Goal: Task Accomplishment & Management: Complete application form

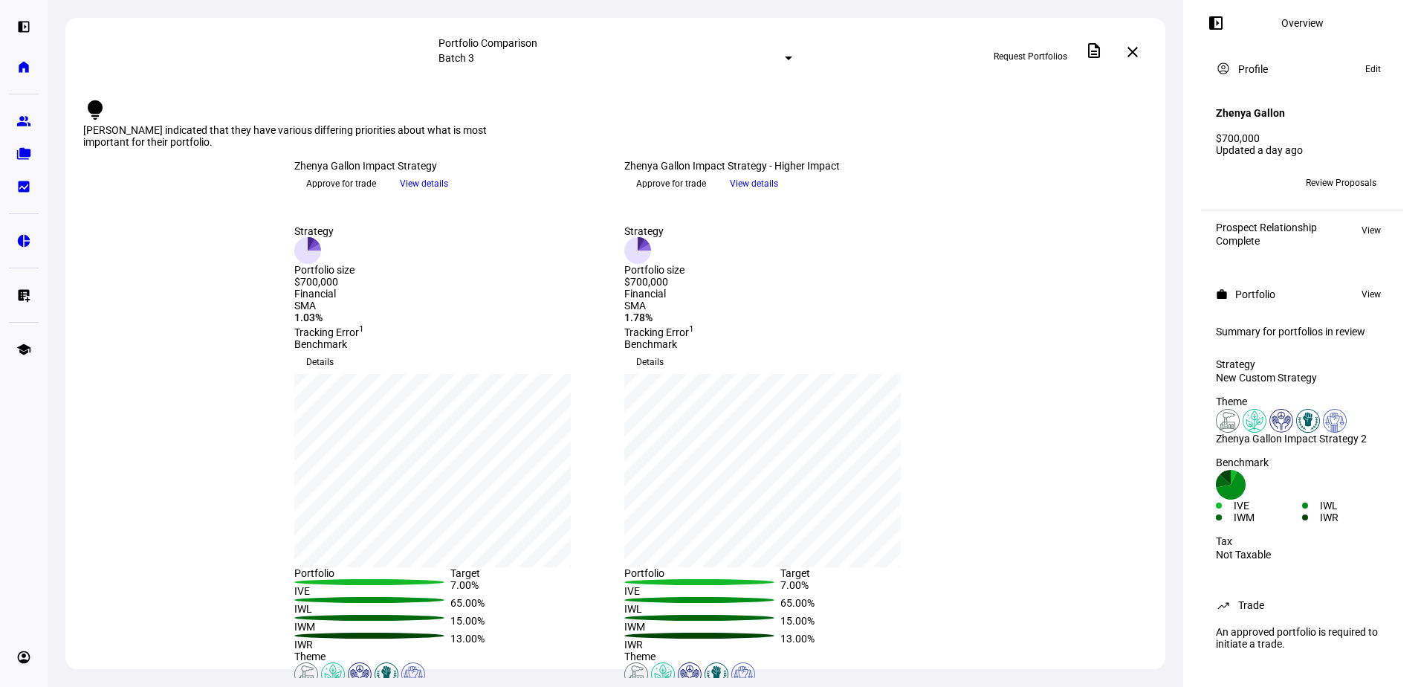
scroll to position [149, 0]
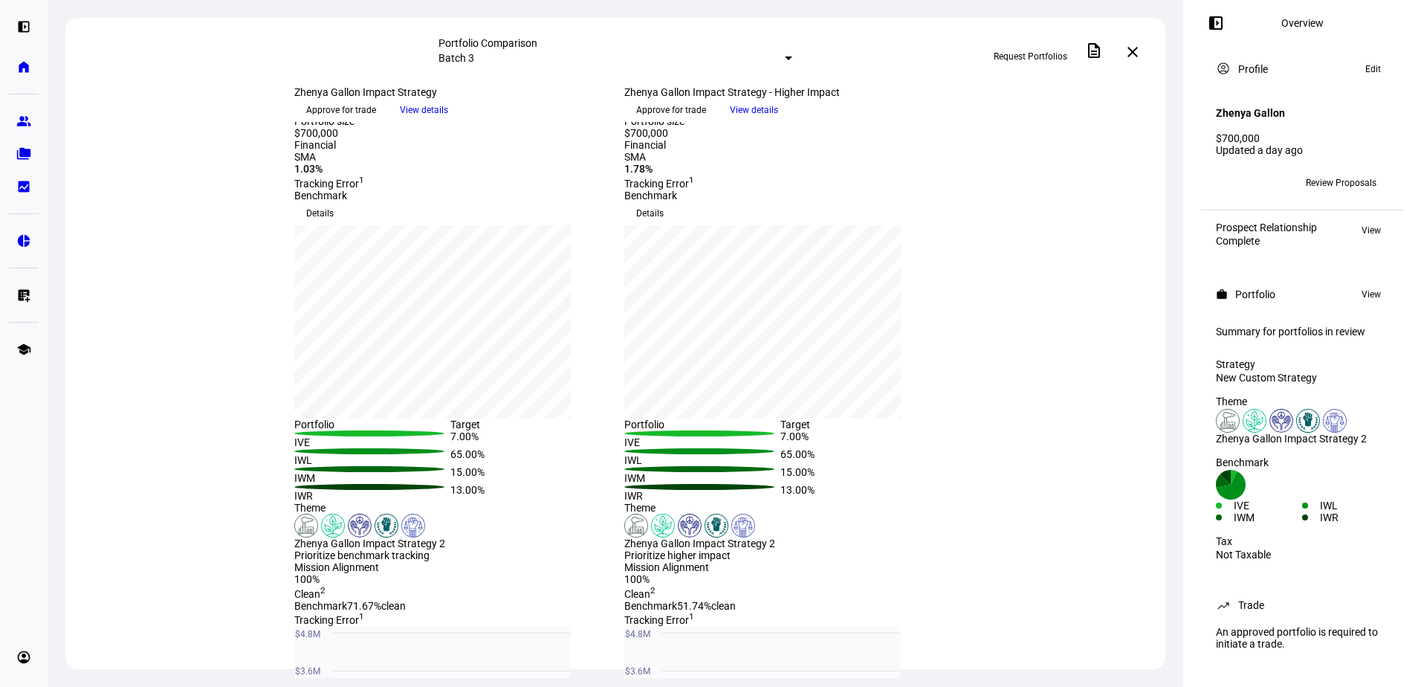
click at [376, 122] on span "Approve for trade" at bounding box center [341, 110] width 70 height 24
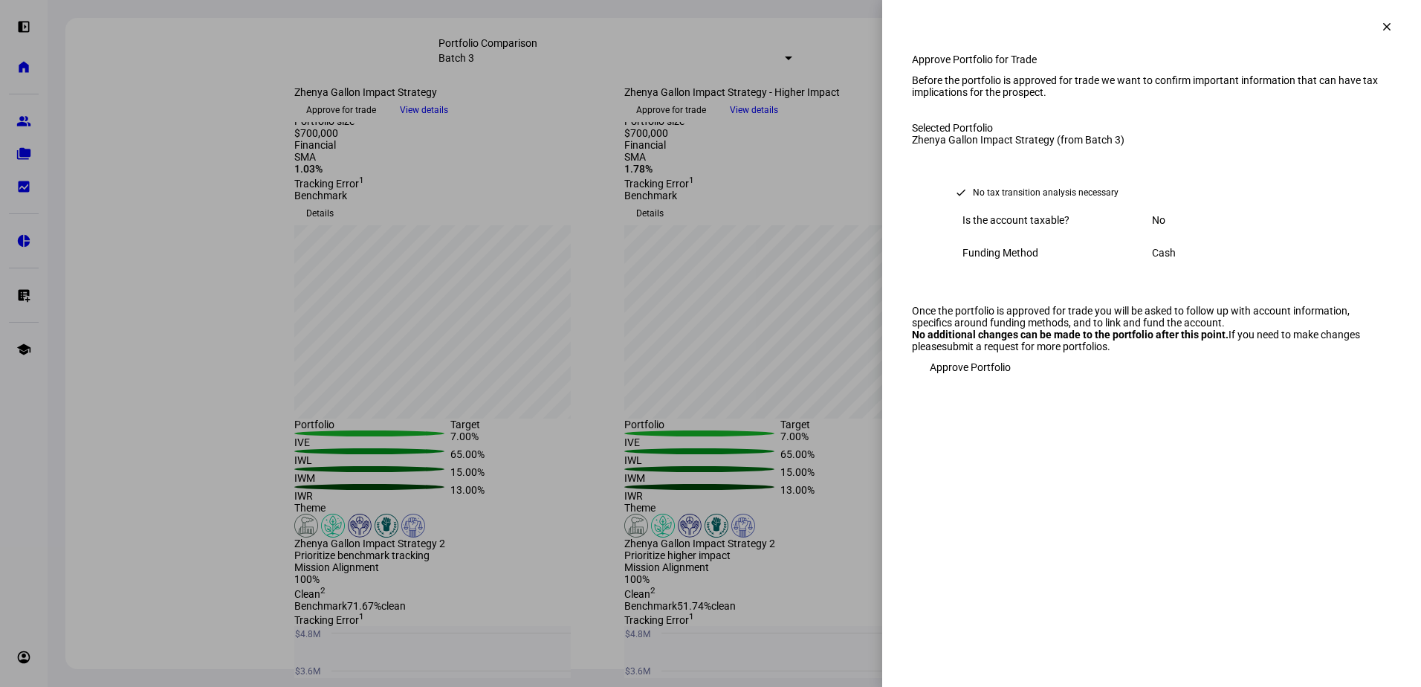
click at [959, 382] on span "Approve Portfolio" at bounding box center [970, 367] width 81 height 30
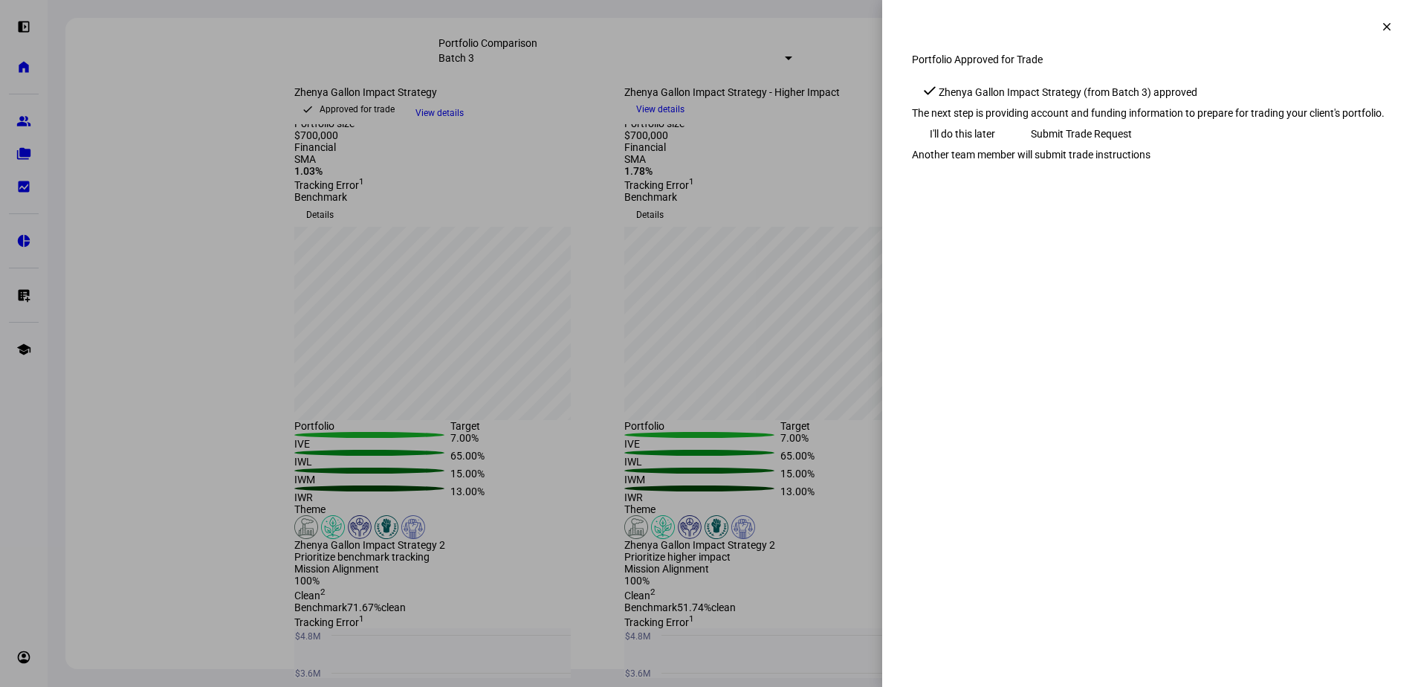
click at [1132, 149] on span "Submit Trade Request" at bounding box center [1081, 134] width 101 height 30
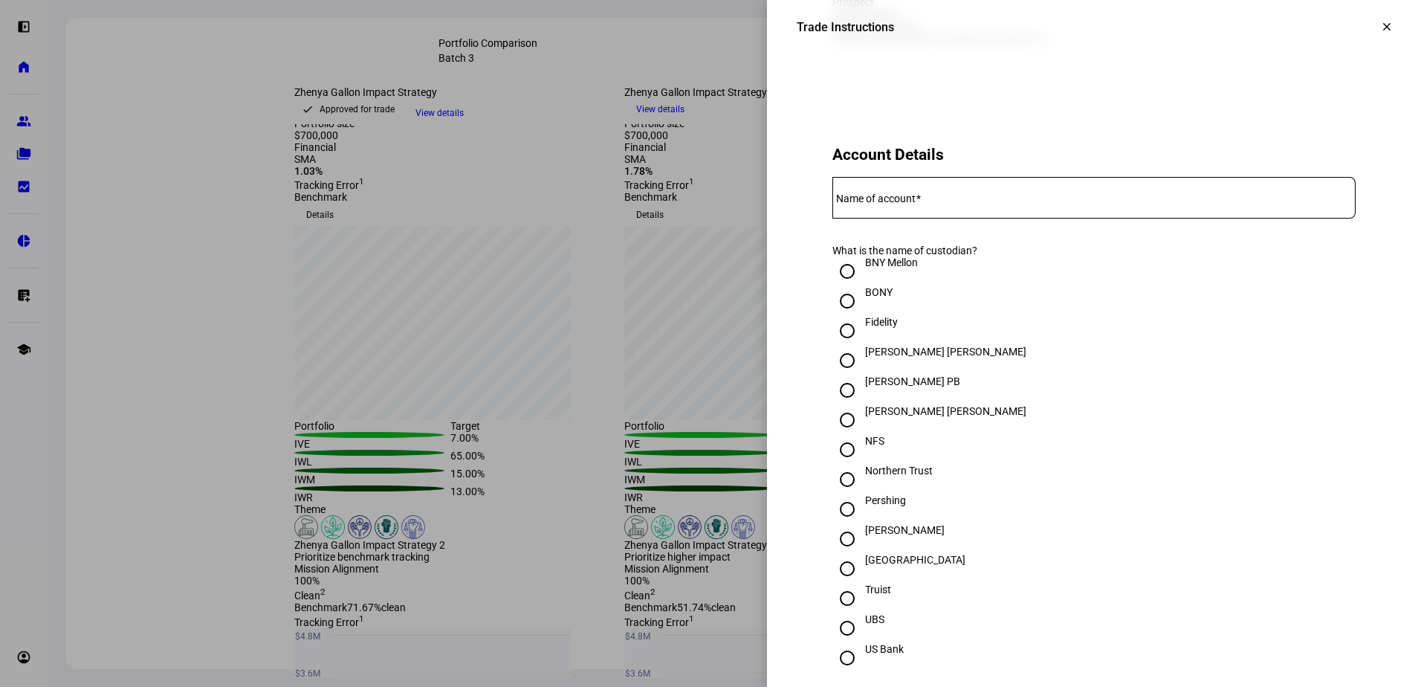
scroll to position [223, 0]
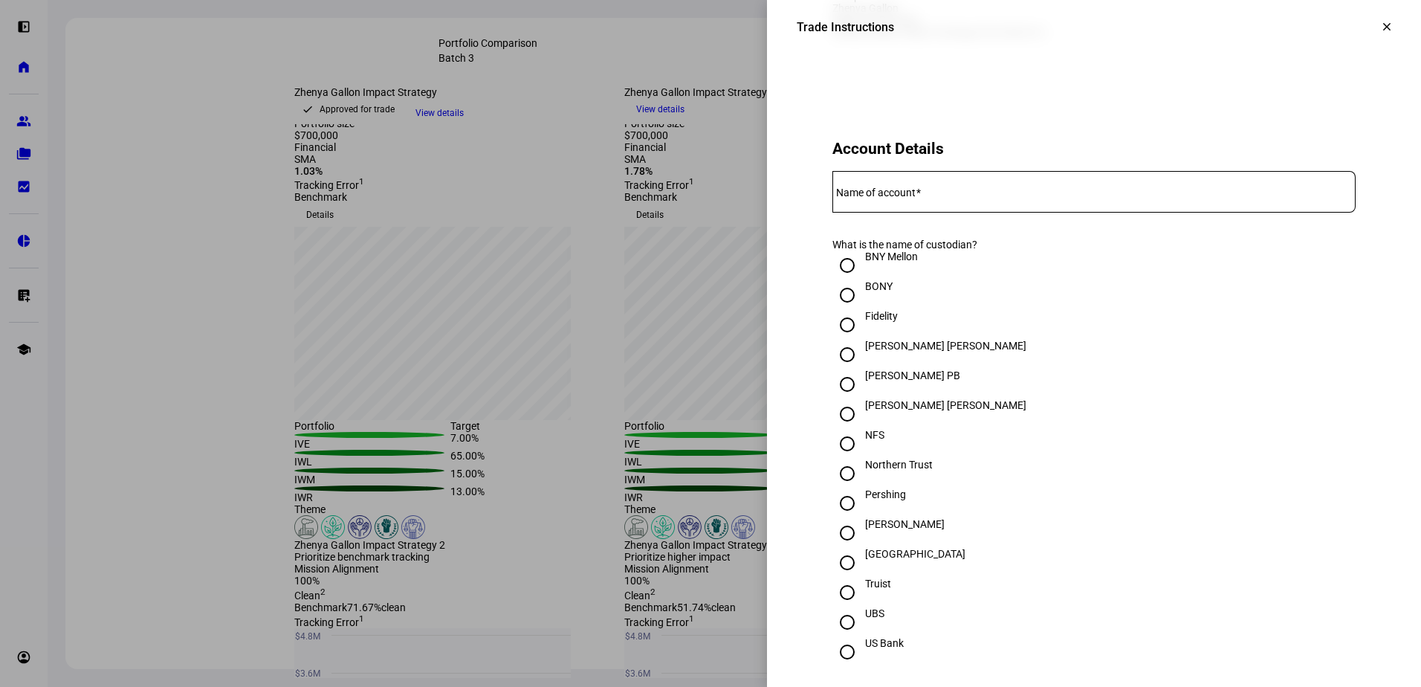
click at [938, 195] on input "Name of account" at bounding box center [1093, 189] width 523 height 12
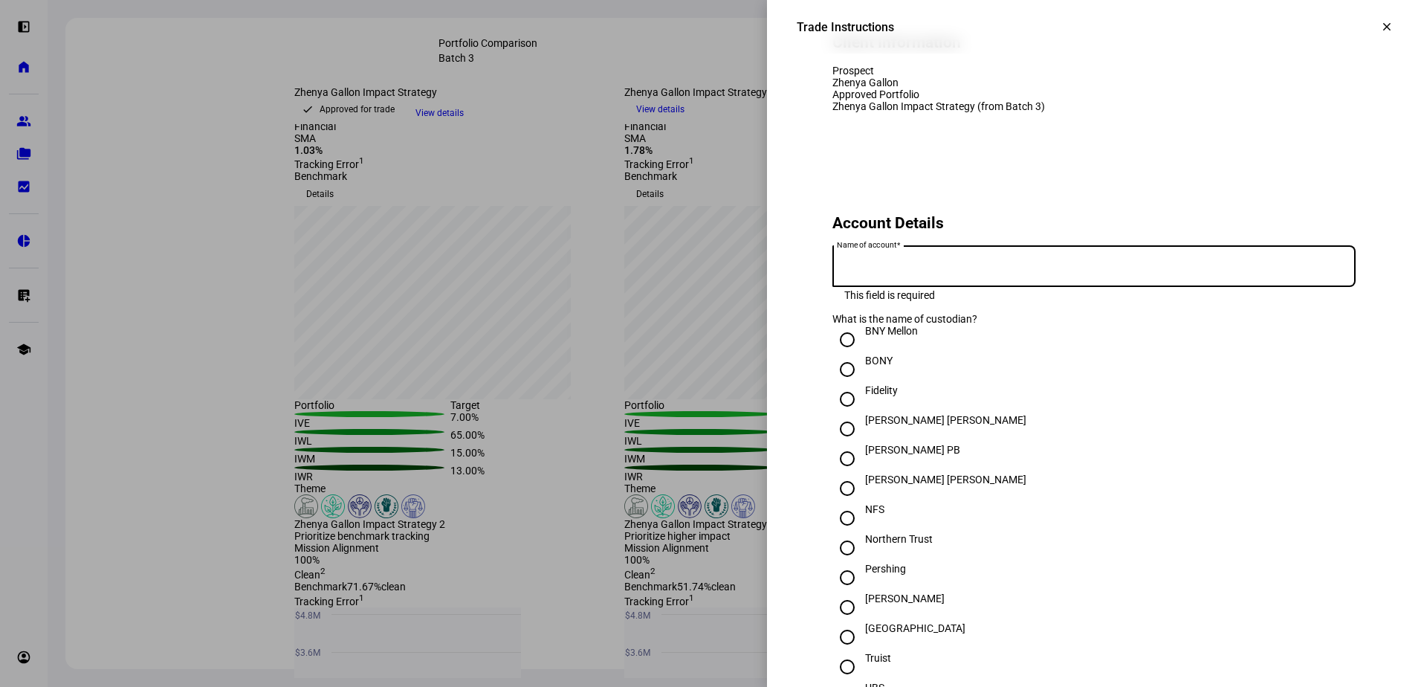
scroll to position [149, 0]
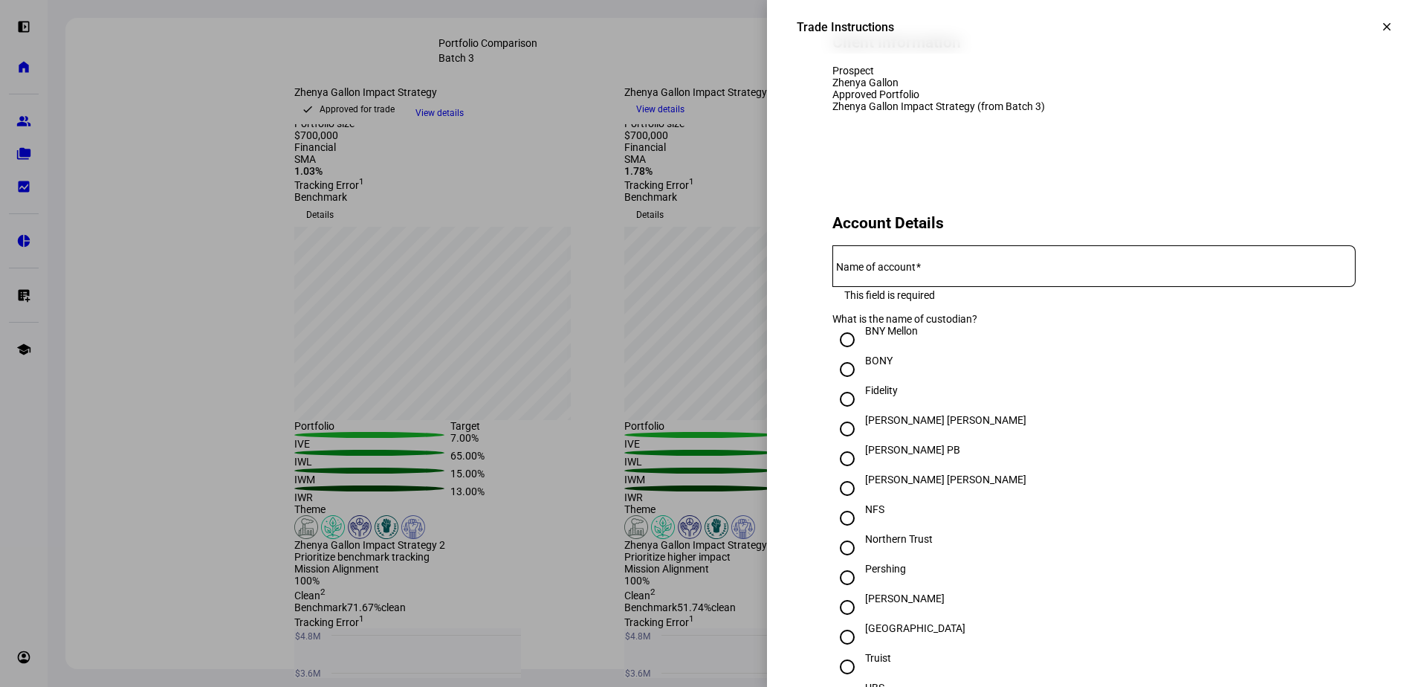
click at [944, 269] on input "Name of account" at bounding box center [1093, 263] width 523 height 12
type input "Illana Z Gallon"
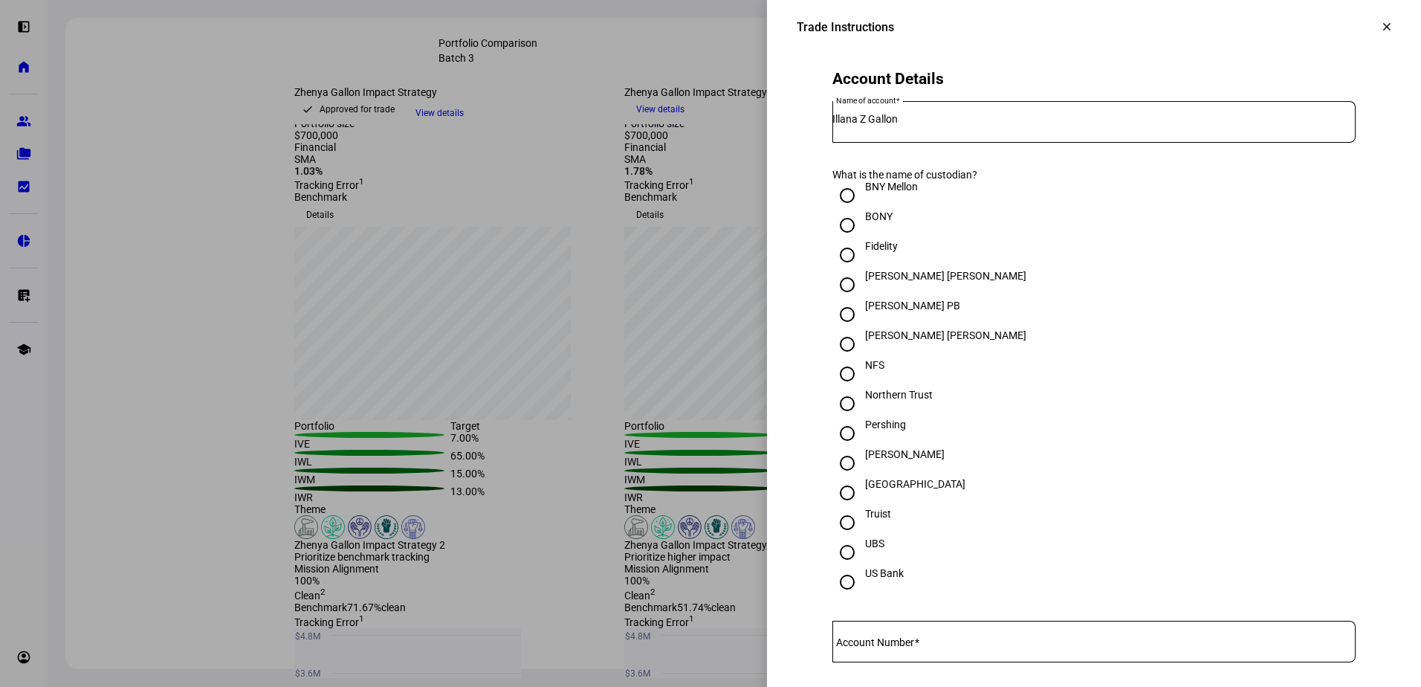
scroll to position [297, 0]
drag, startPoint x: 836, startPoint y: 504, endPoint x: 843, endPoint y: 490, distance: 16.0
click at [836, 473] on input "[PERSON_NAME]" at bounding box center [847, 459] width 30 height 30
radio input "true"
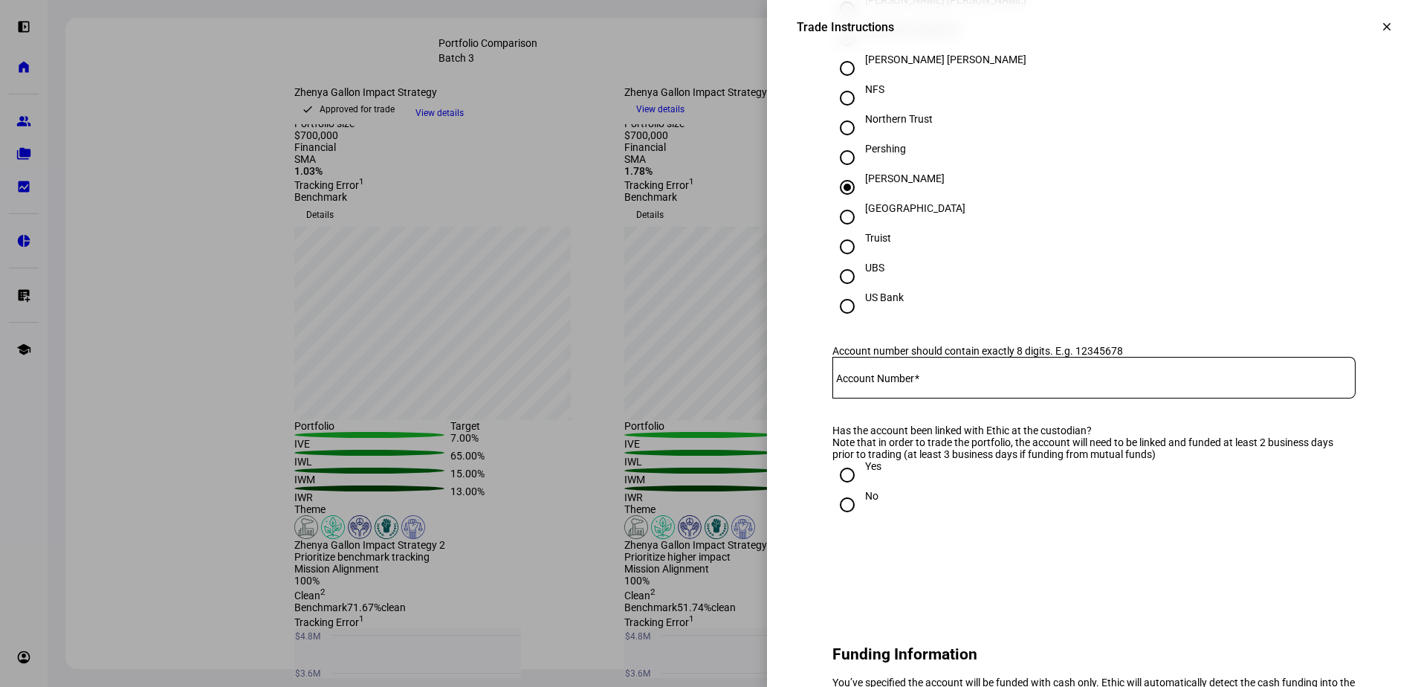
scroll to position [594, 0]
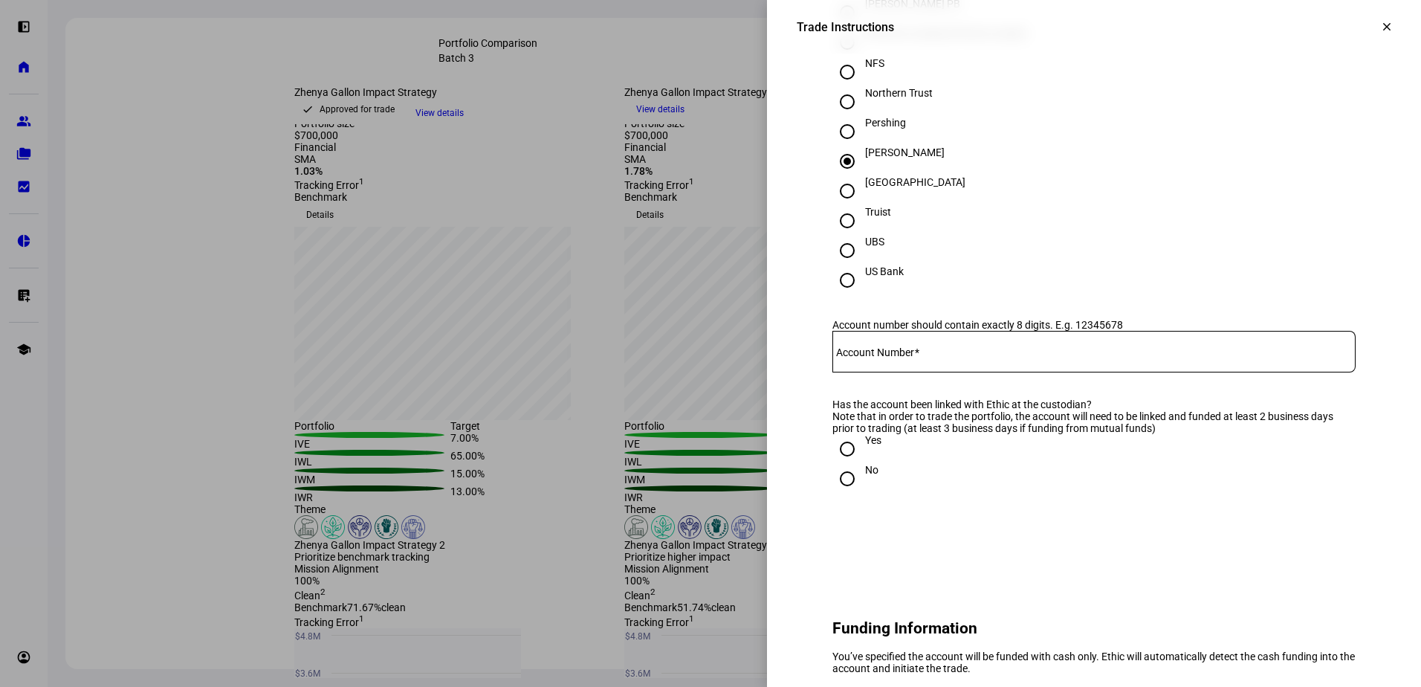
click at [935, 372] on div at bounding box center [1093, 352] width 523 height 42
click at [927, 354] on input "Account Number" at bounding box center [1093, 349] width 523 height 12
type input "26873295"
click at [979, 464] on div "Yes" at bounding box center [1093, 449] width 523 height 30
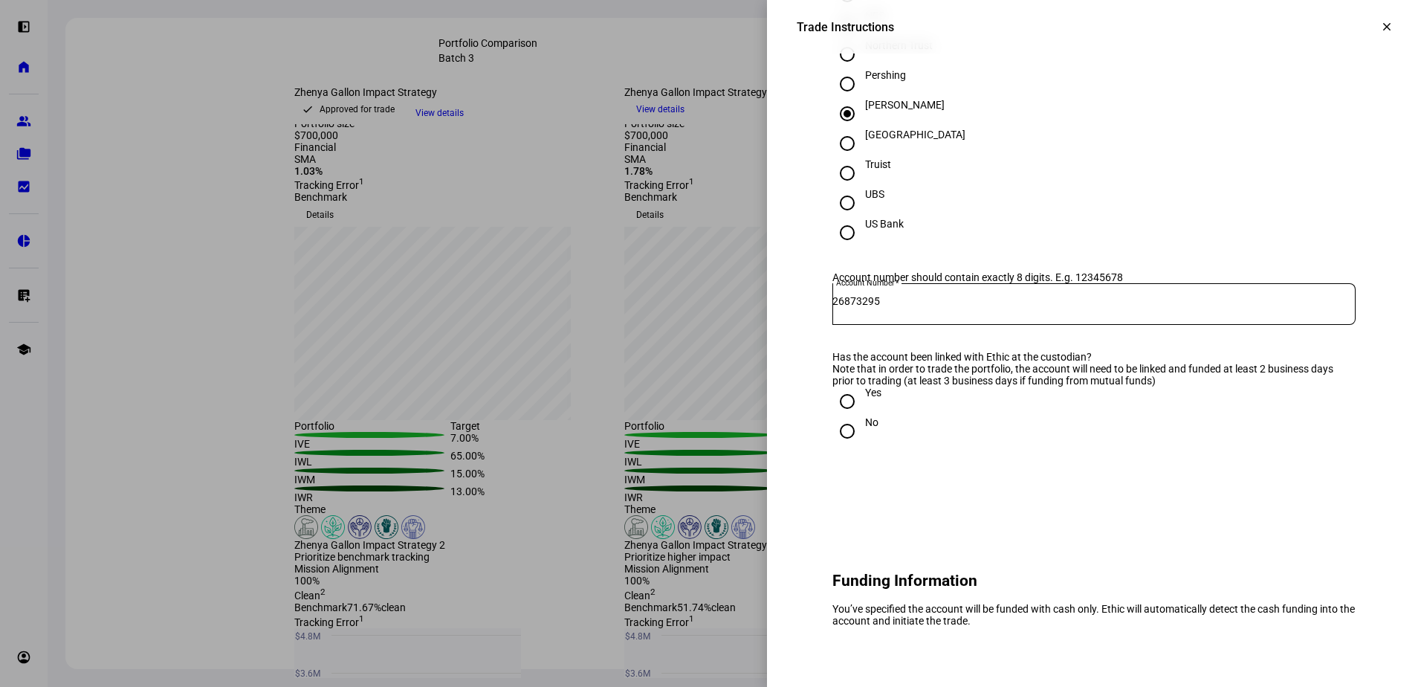
scroll to position [669, 0]
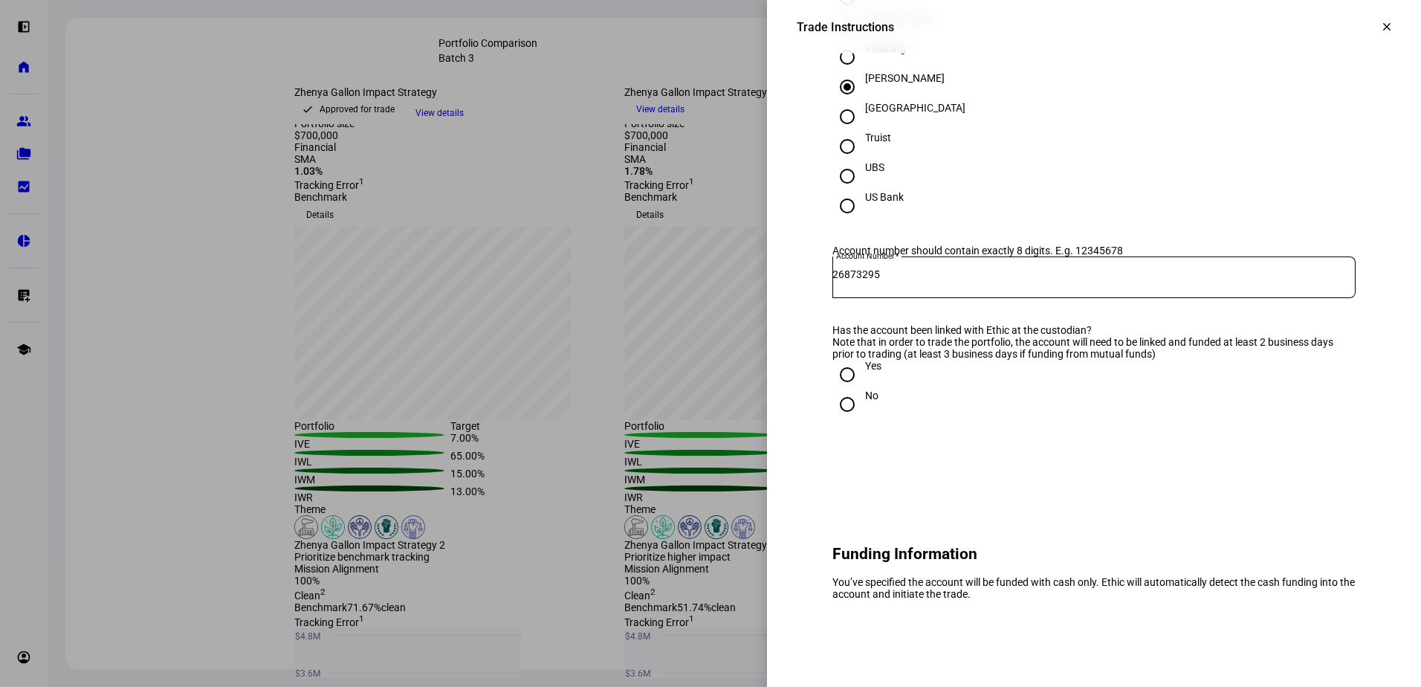
click at [835, 389] on input "Yes" at bounding box center [847, 375] width 30 height 30
radio input "true"
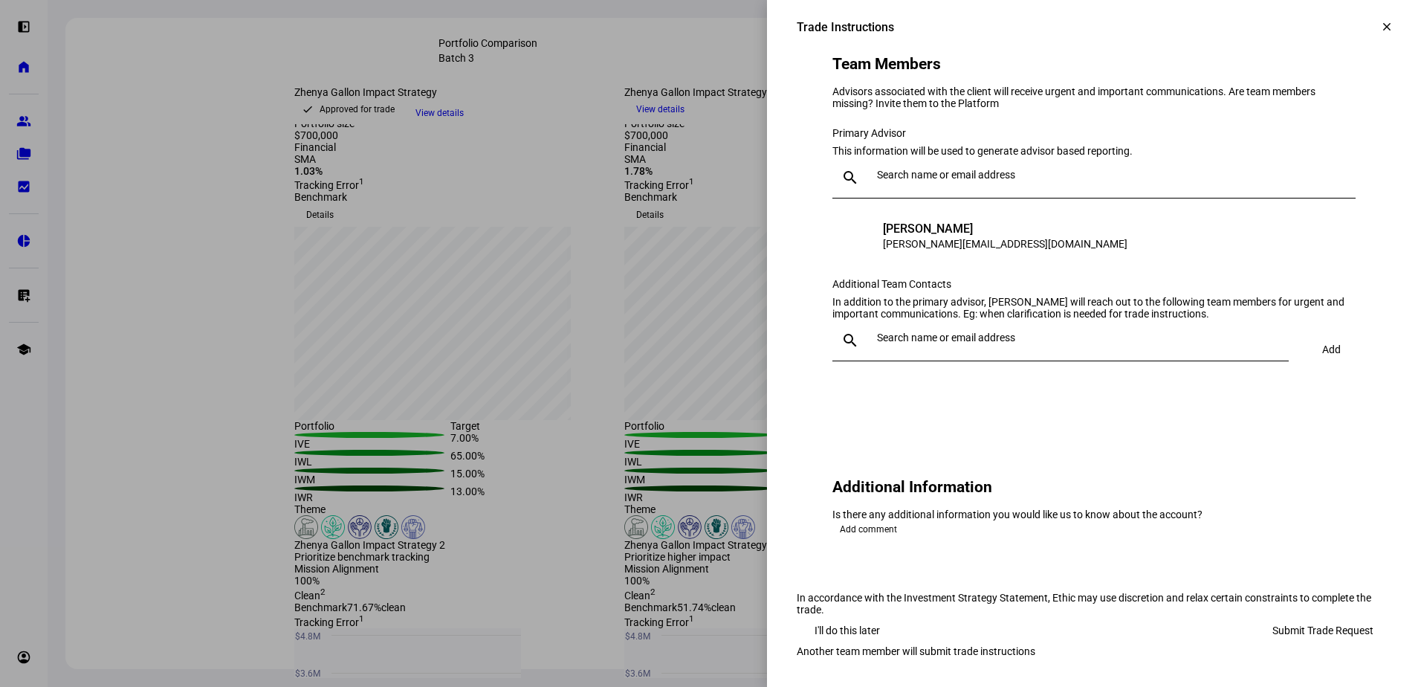
scroll to position [1338, 0]
click at [941, 343] on input "text" at bounding box center [1080, 337] width 406 height 12
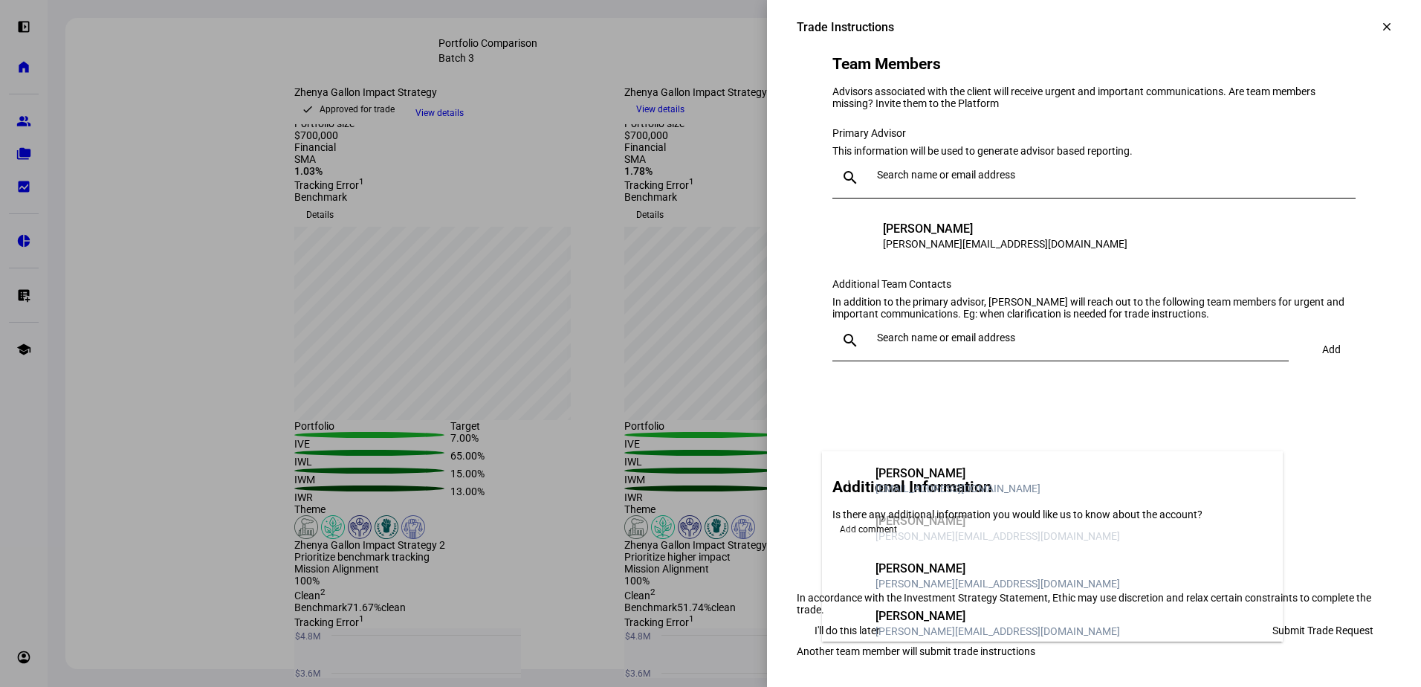
click at [1221, 76] on eth-form-card "Team Members Advisors associated with the client will receive urgent and import…" at bounding box center [1094, 209] width 594 height 405
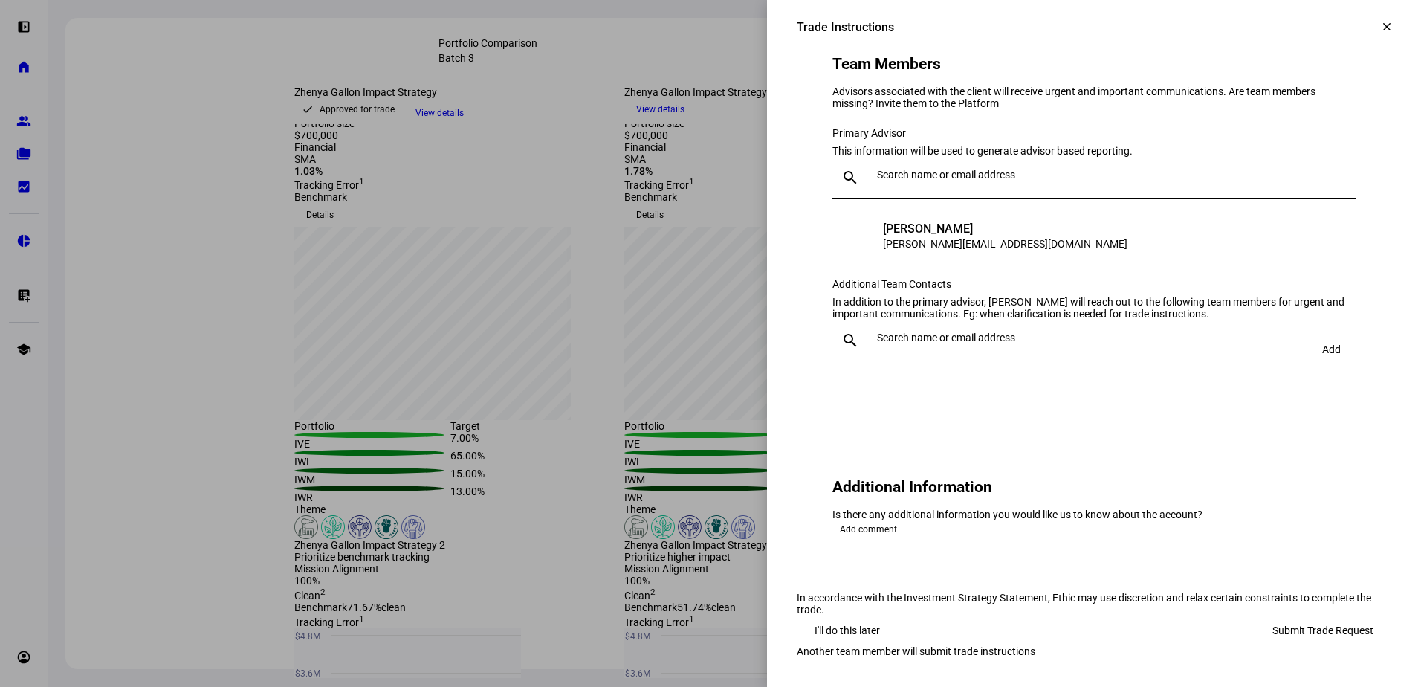
scroll to position [1509, 0]
click at [1286, 615] on span "Submit Trade Request" at bounding box center [1322, 630] width 101 height 30
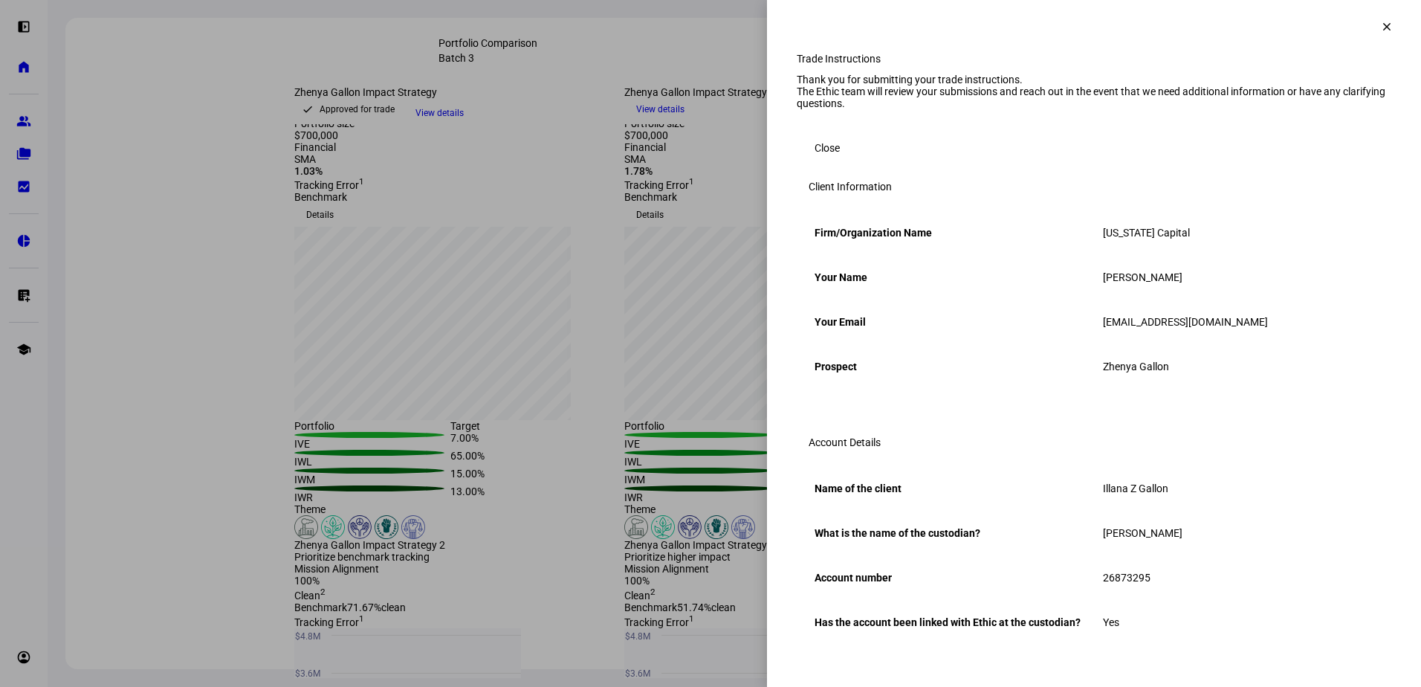
scroll to position [0, 0]
drag, startPoint x: 1363, startPoint y: 21, endPoint x: 1347, endPoint y: 27, distance: 16.7
click at [1369, 21] on span at bounding box center [1387, 27] width 36 height 36
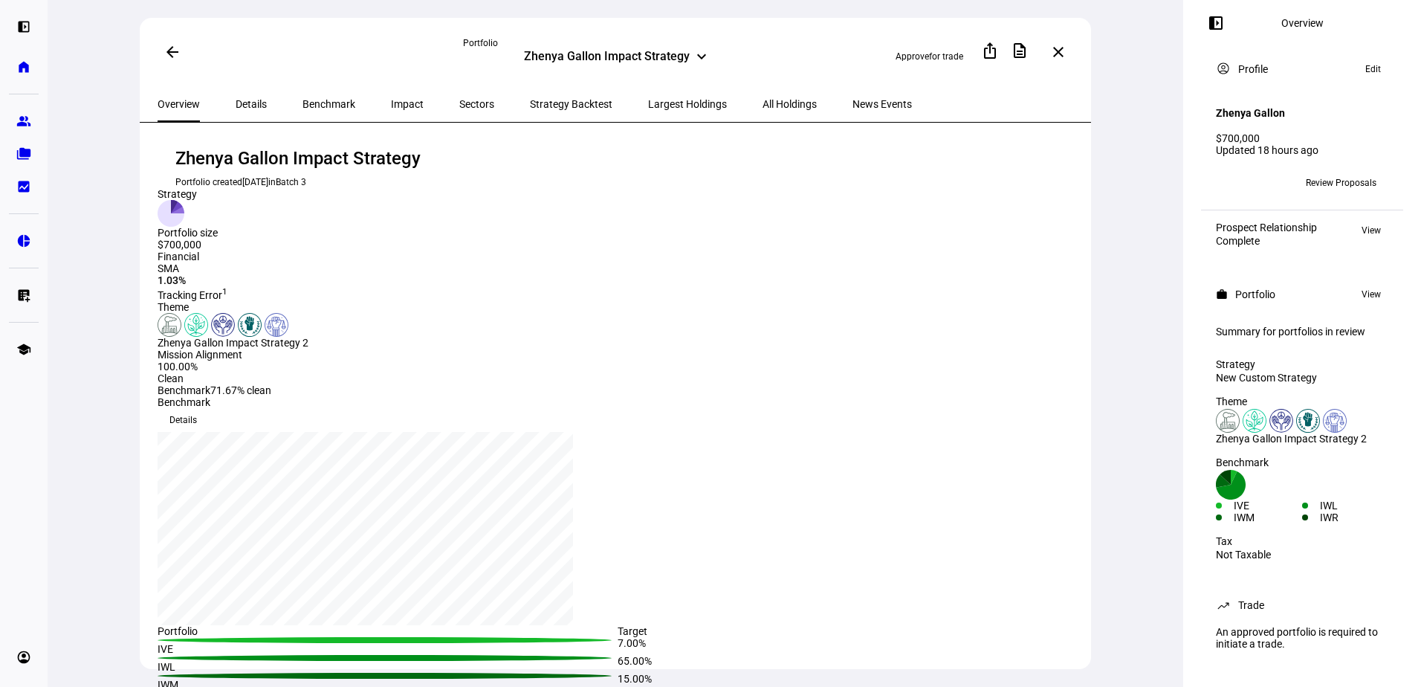
click at [23, 155] on eth-mat-symbol "folder_copy" at bounding box center [23, 153] width 15 height 15
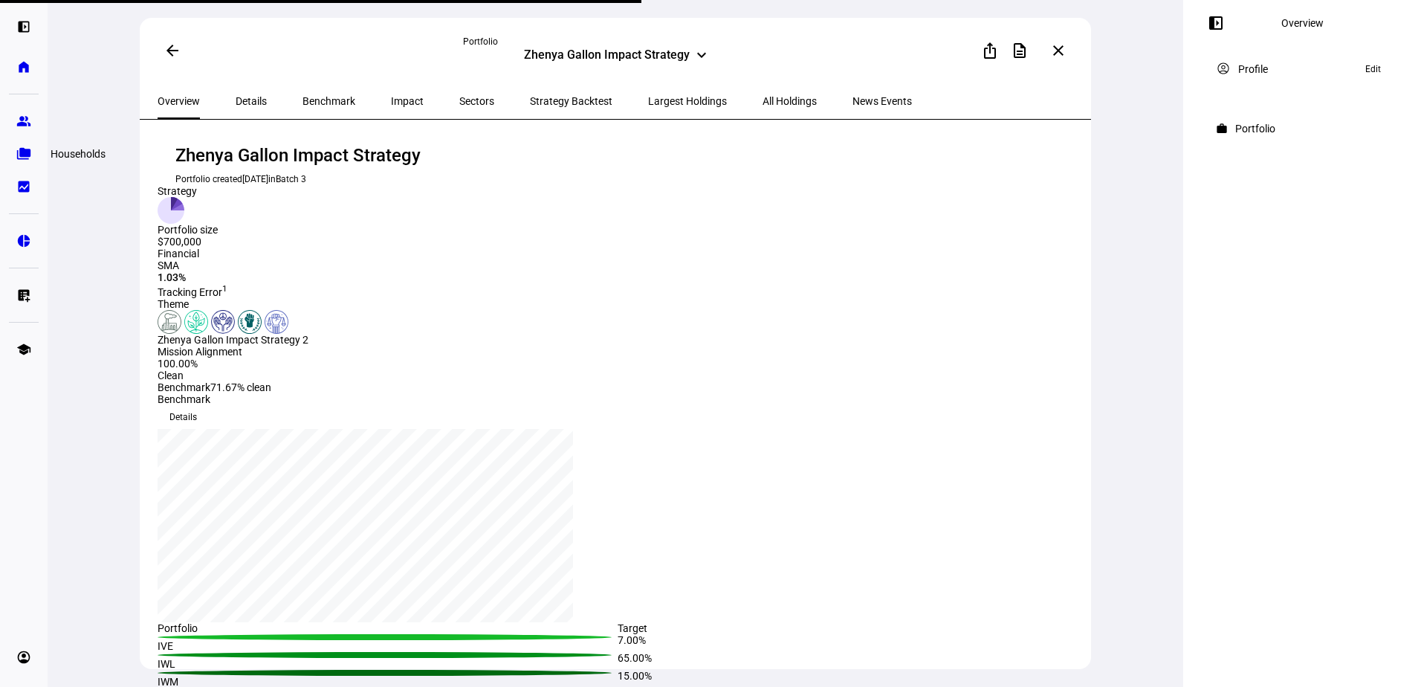
click at [25, 153] on eth-mat-symbol "folder_copy" at bounding box center [23, 153] width 15 height 15
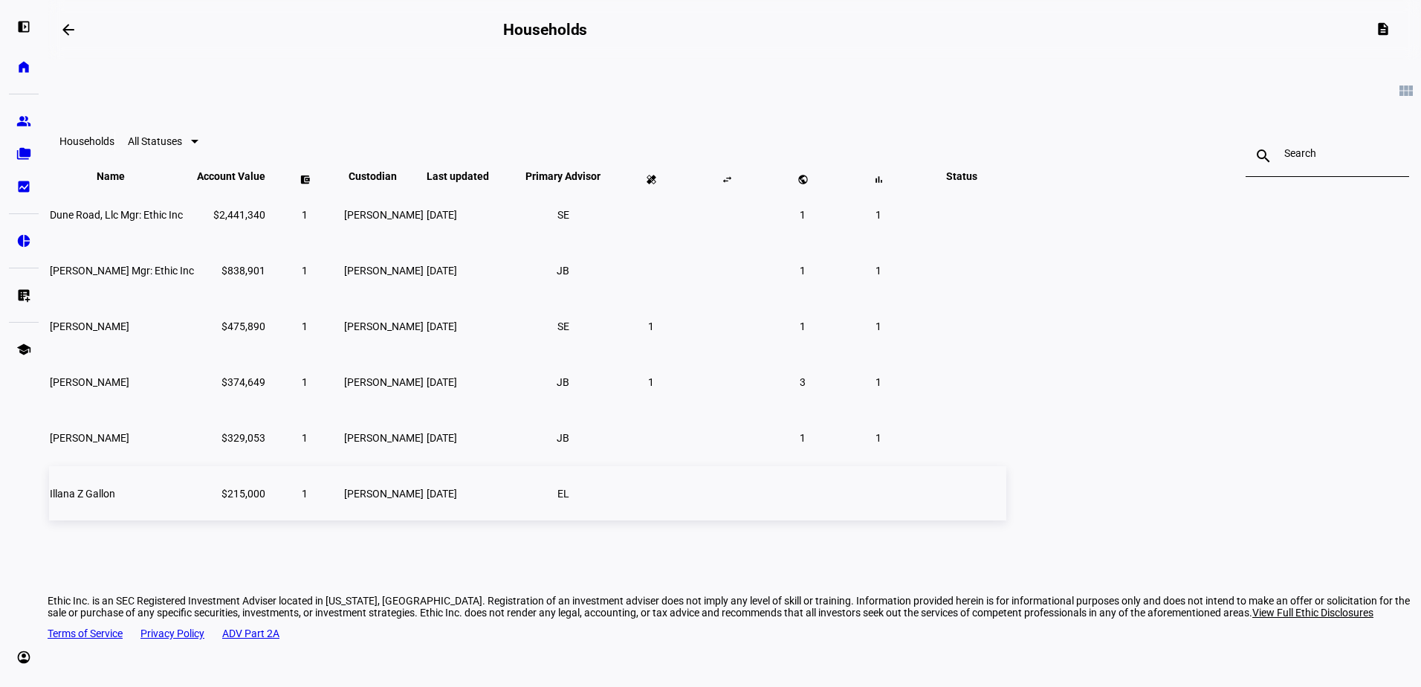
click at [266, 517] on td "$215,000" at bounding box center [231, 493] width 70 height 54
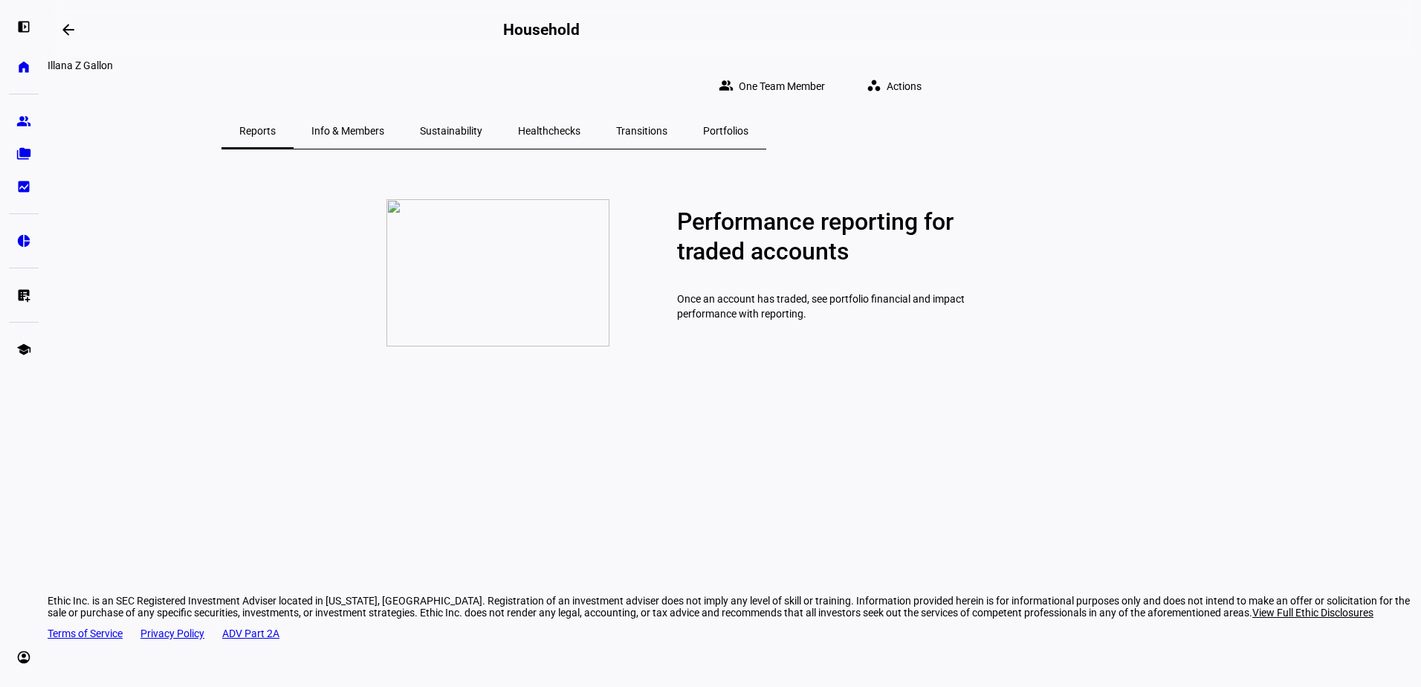
click at [384, 129] on span "Info & Members" at bounding box center [347, 131] width 73 height 36
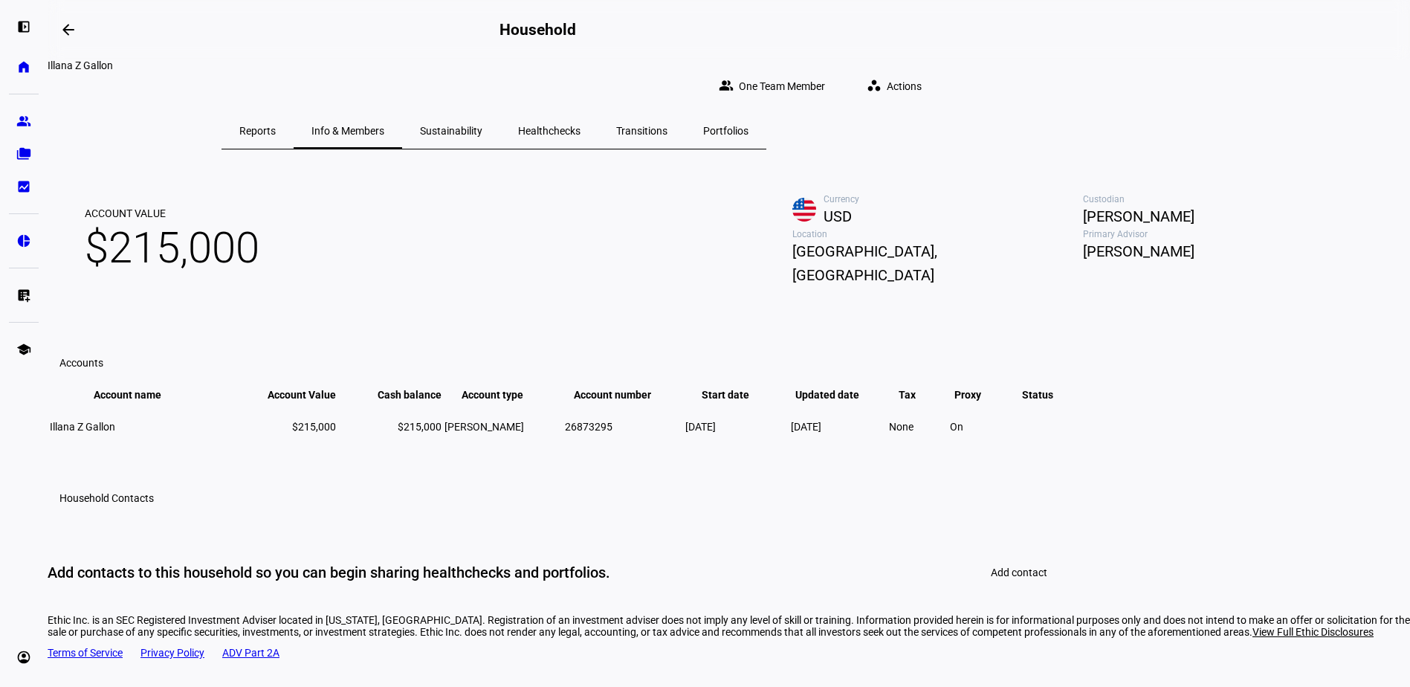
click at [580, 113] on span "Healthchecks" at bounding box center [549, 131] width 62 height 36
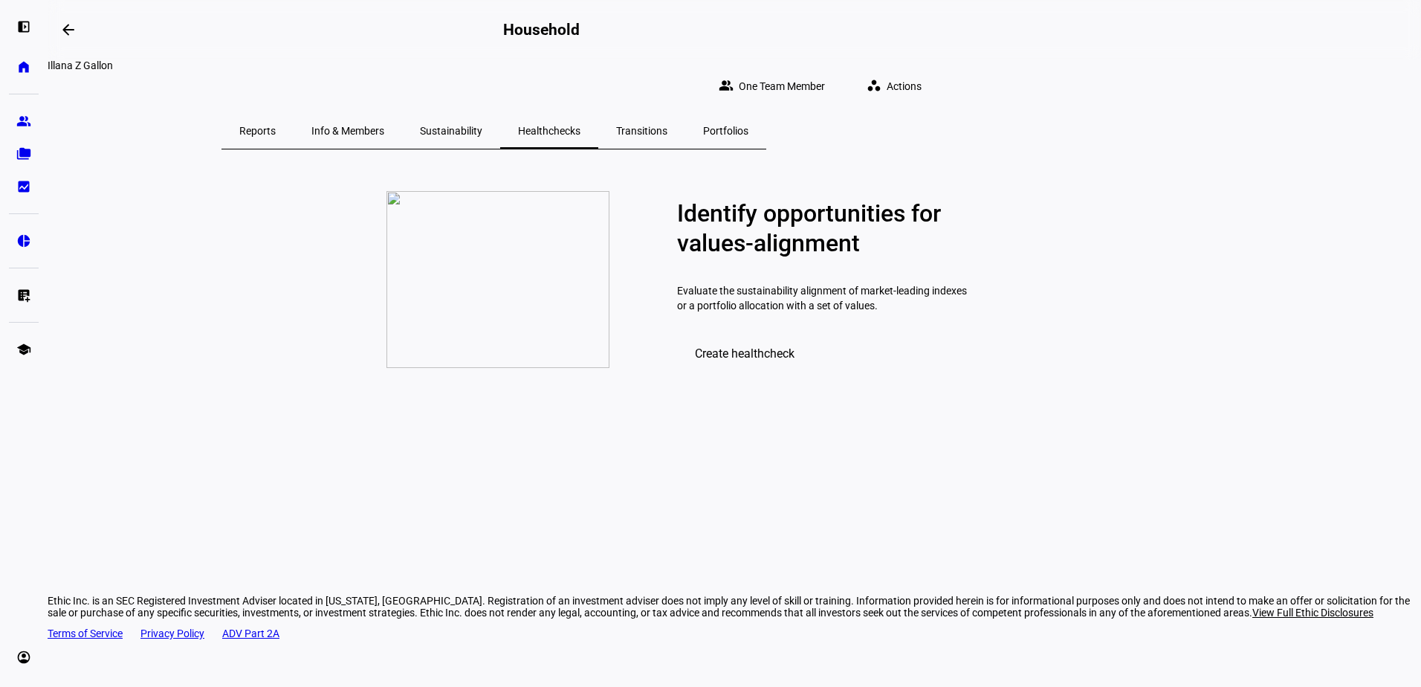
click at [384, 126] on span "Info & Members" at bounding box center [347, 131] width 73 height 10
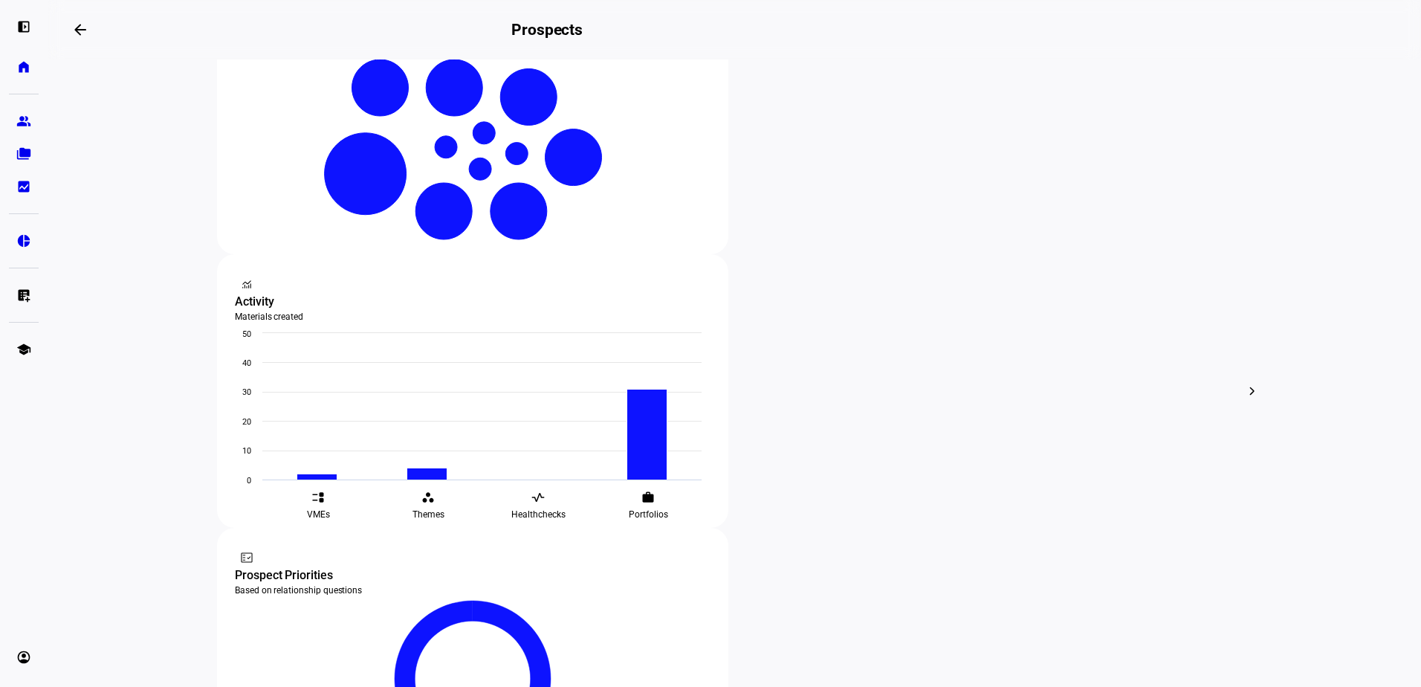
scroll to position [372, 0]
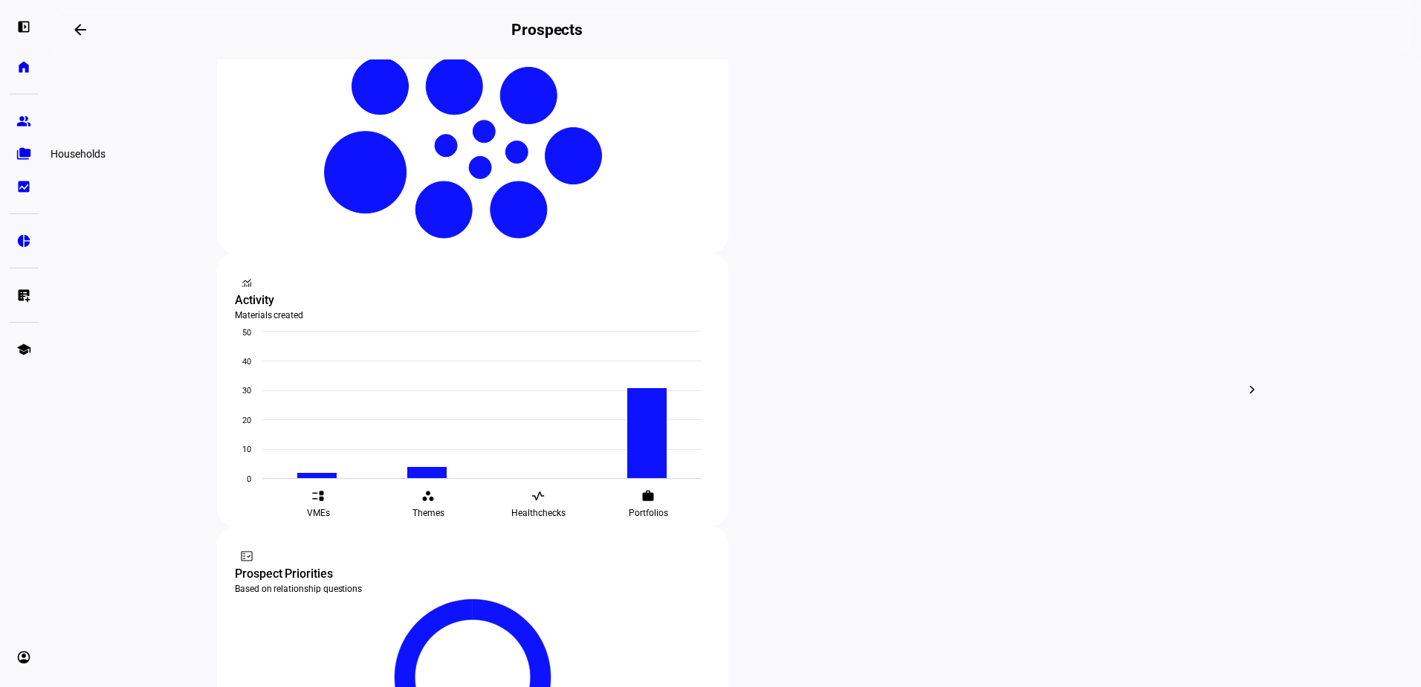
click at [27, 151] on eth-mat-symbol "folder_copy" at bounding box center [23, 153] width 15 height 15
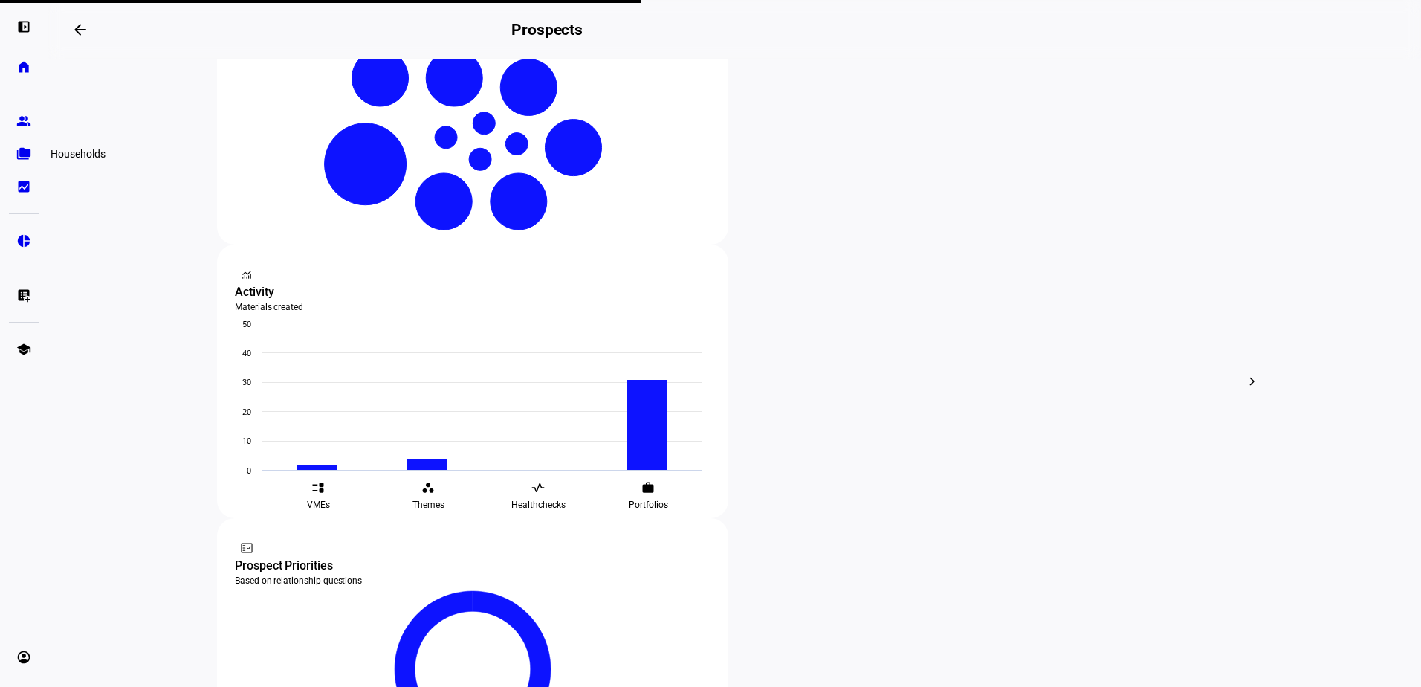
click at [14, 149] on link "folder_copy Households" at bounding box center [24, 154] width 30 height 30
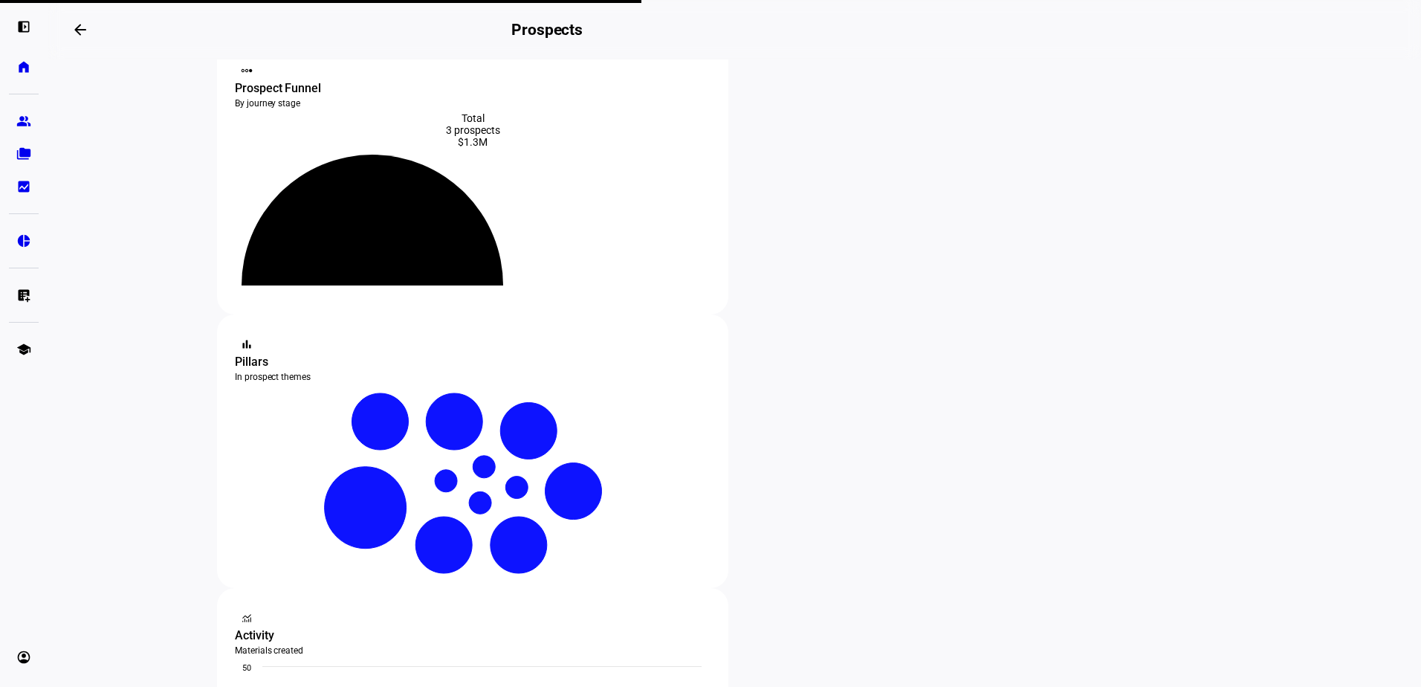
scroll to position [0, 0]
